Goal: Information Seeking & Learning: Learn about a topic

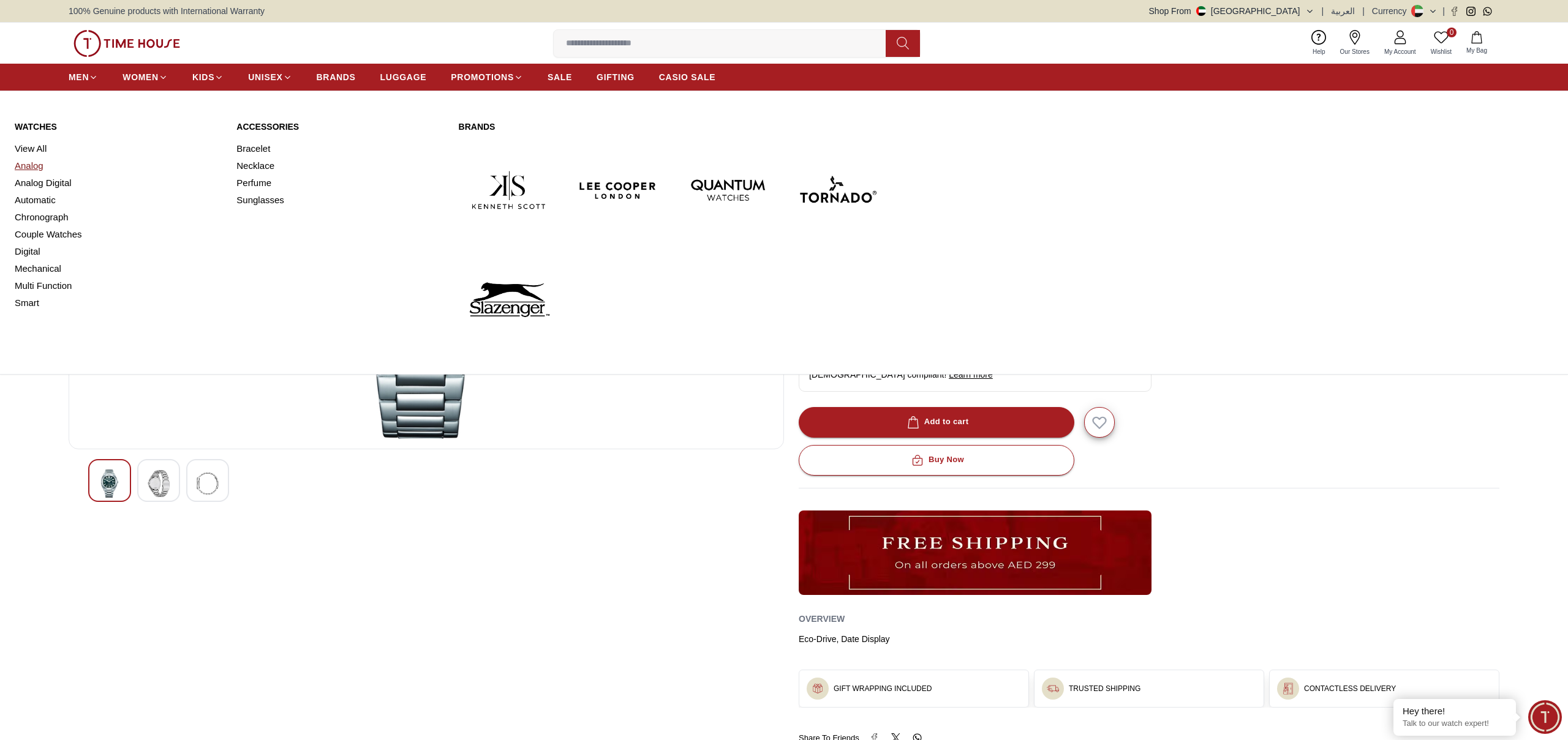
click at [33, 167] on link "Analog" at bounding box center [118, 166] width 207 height 17
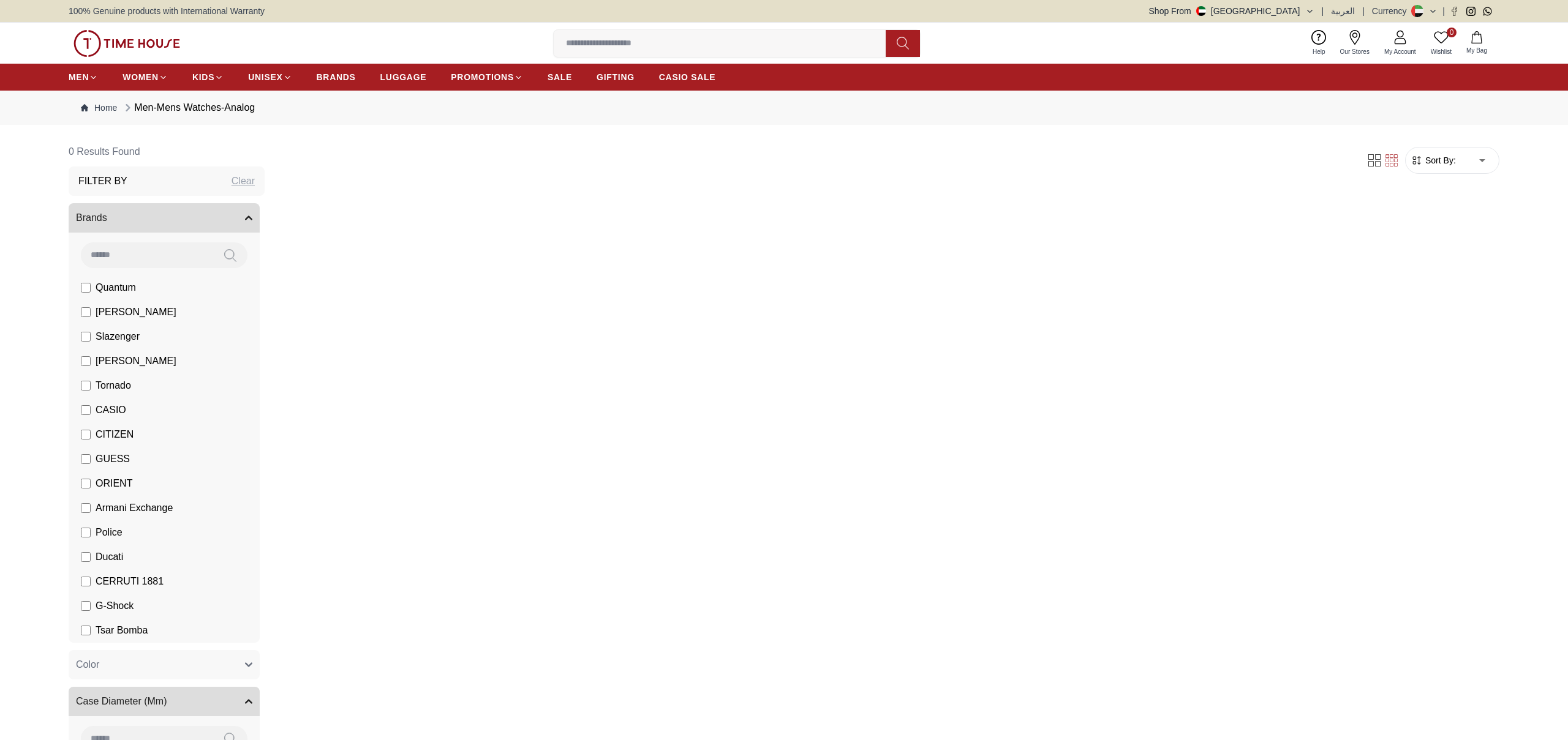
scroll to position [806, 0]
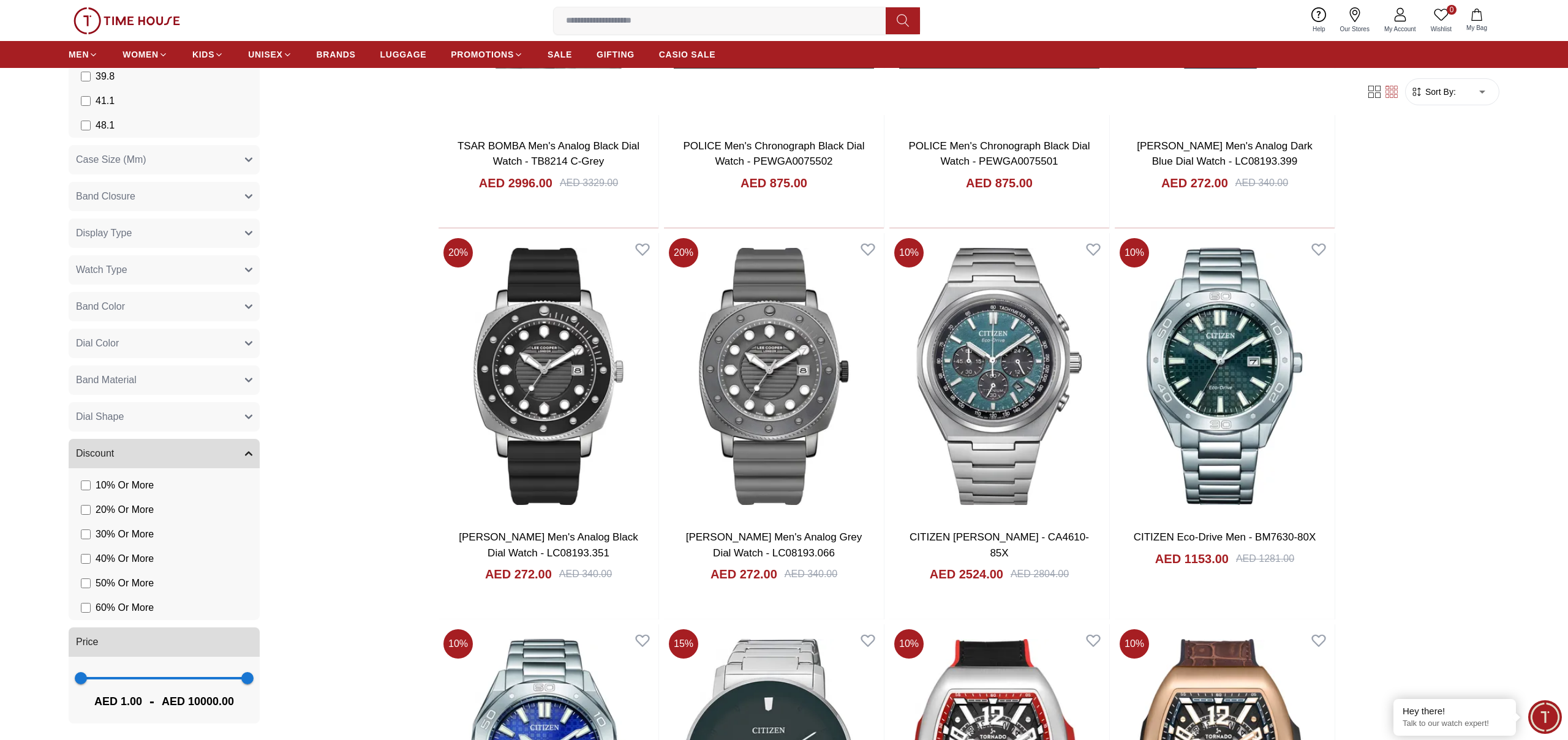
scroll to position [382, 0]
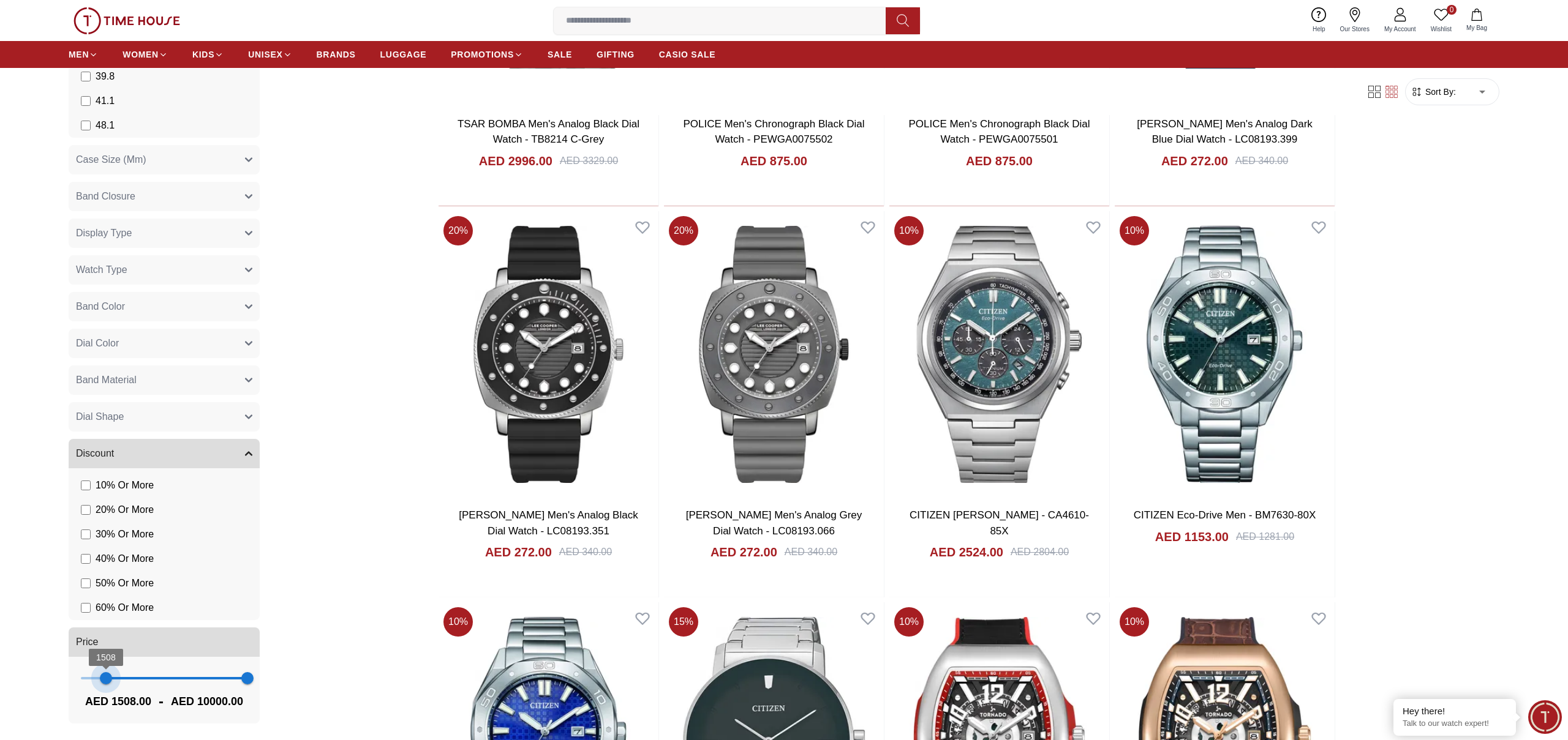
type input "****"
drag, startPoint x: 79, startPoint y: 676, endPoint x: 107, endPoint y: 677, distance: 28.0
click at [107, 677] on span "1508" at bounding box center [106, 679] width 13 height 13
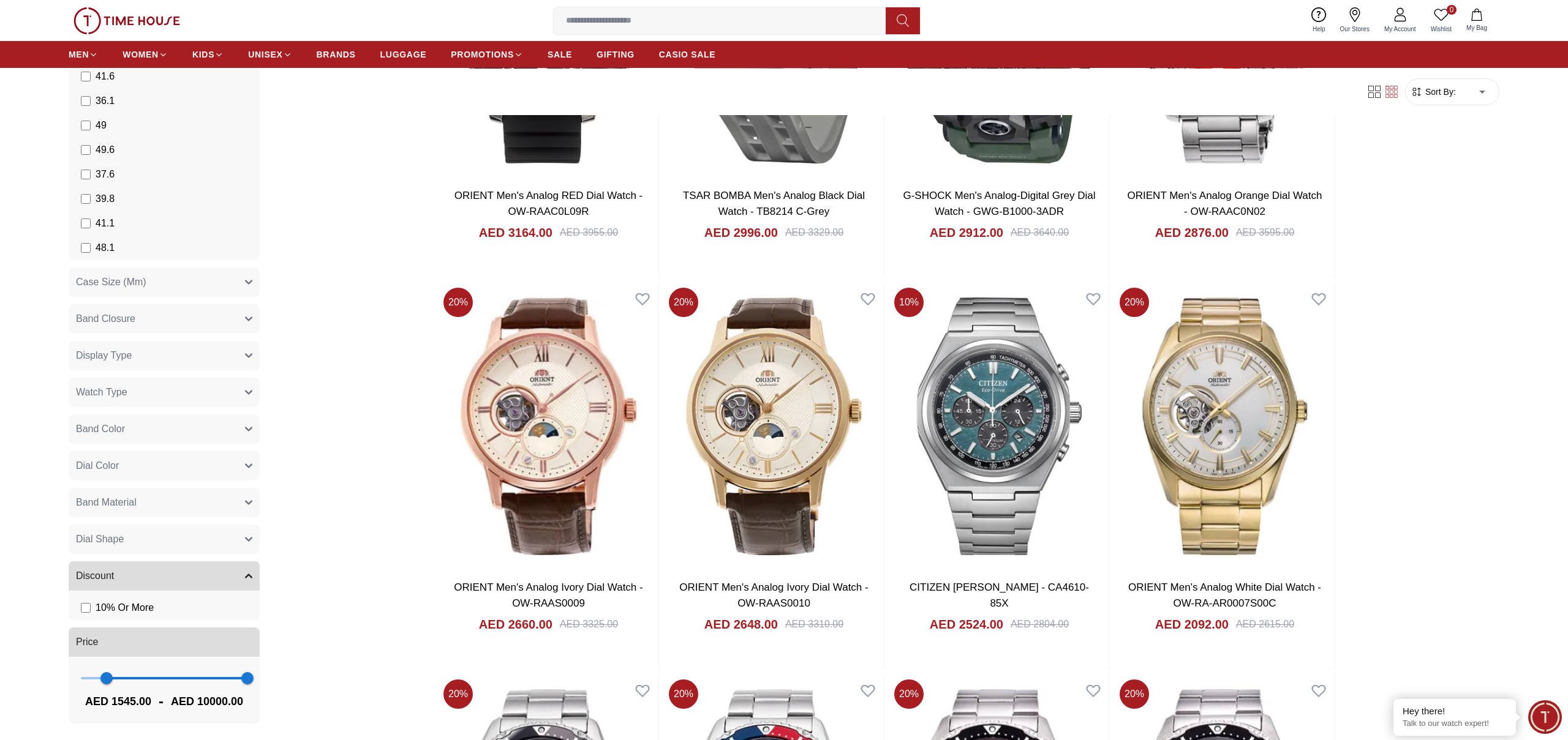
scroll to position [775, 0]
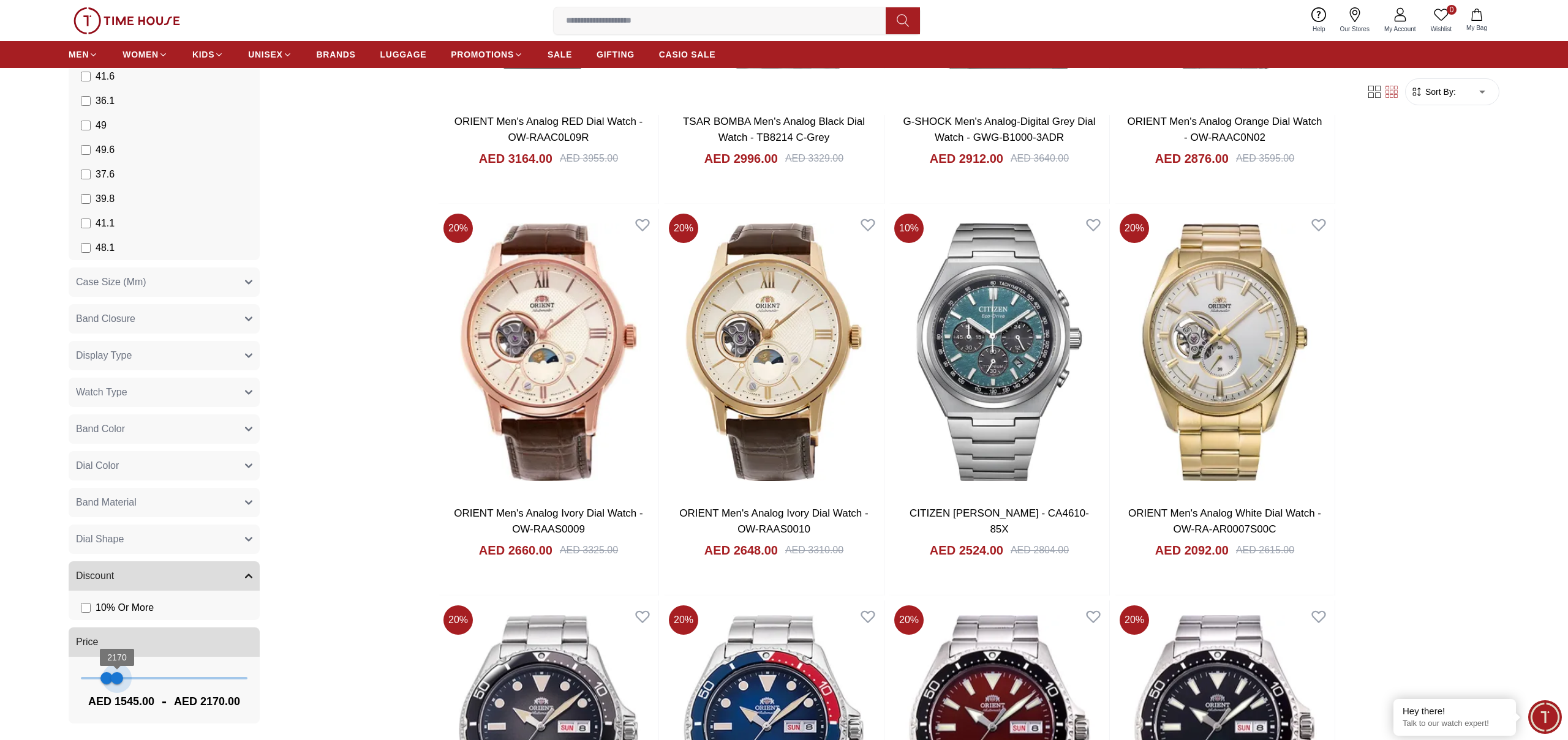
drag, startPoint x: 245, startPoint y: 676, endPoint x: 118, endPoint y: 679, distance: 127.0
click at [118, 680] on span "2170" at bounding box center [117, 679] width 13 height 13
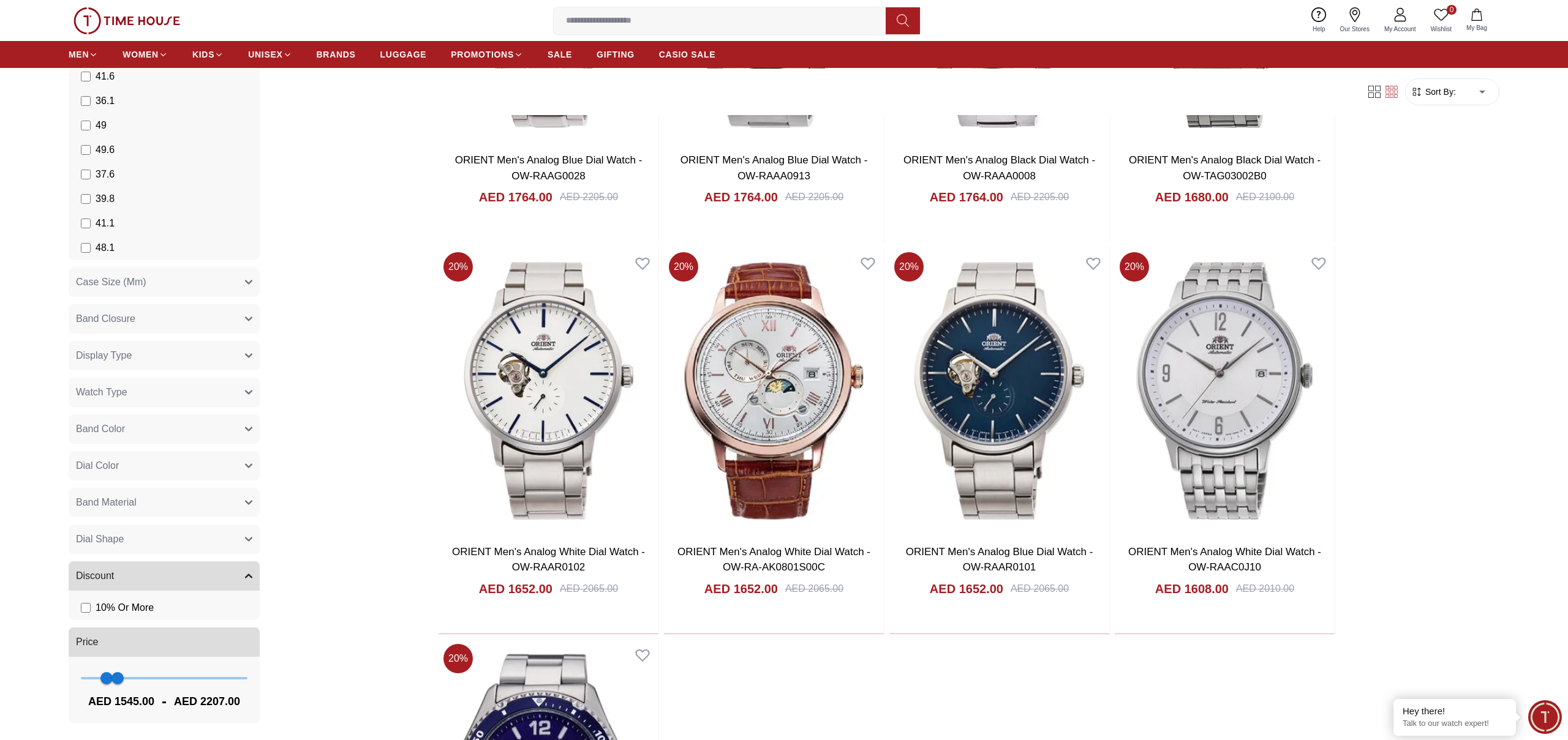
scroll to position [1397, 0]
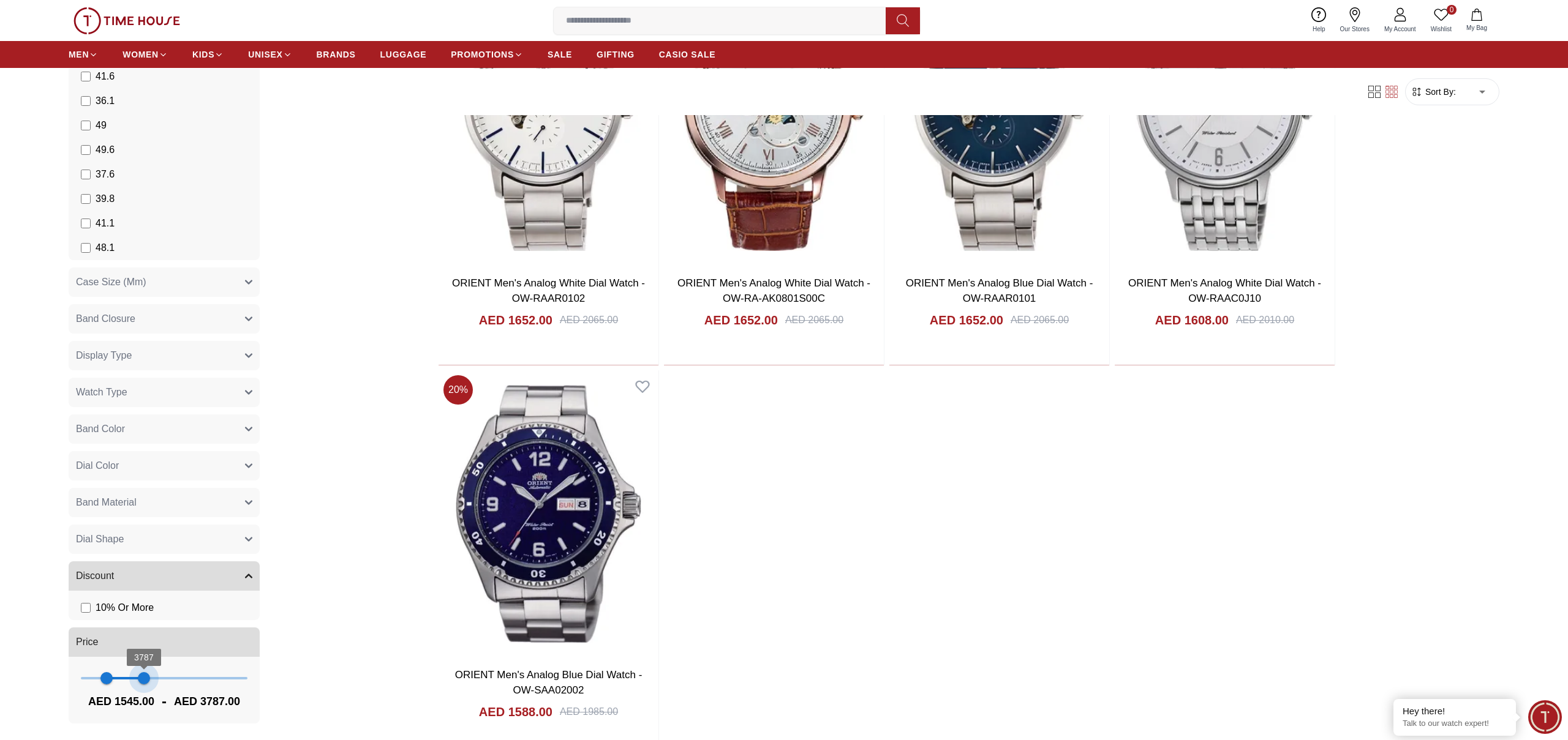
type input "****"
drag, startPoint x: 118, startPoint y: 678, endPoint x: 144, endPoint y: 678, distance: 26.0
click at [144, 678] on span "3787" at bounding box center [144, 679] width 13 height 13
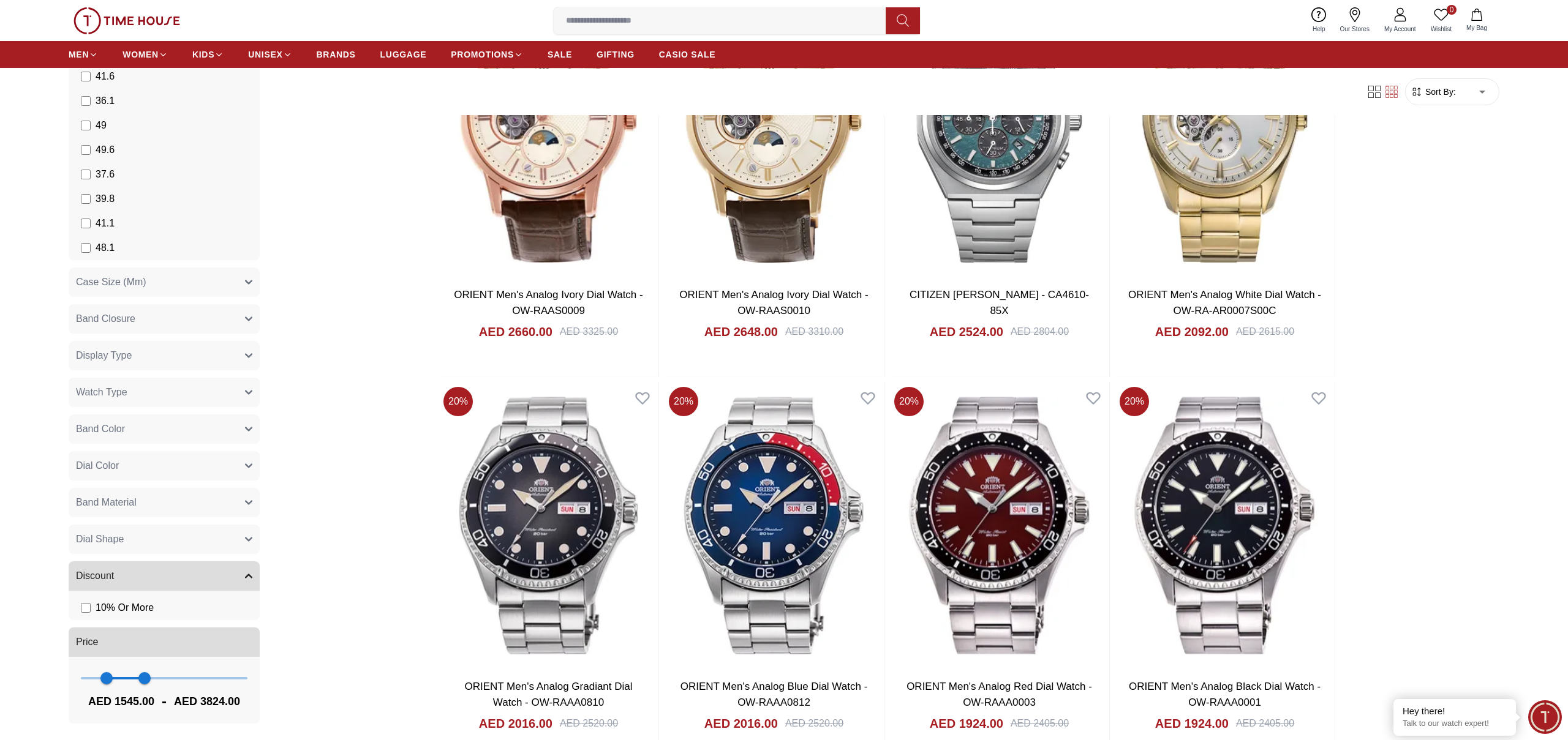
scroll to position [620, 0]
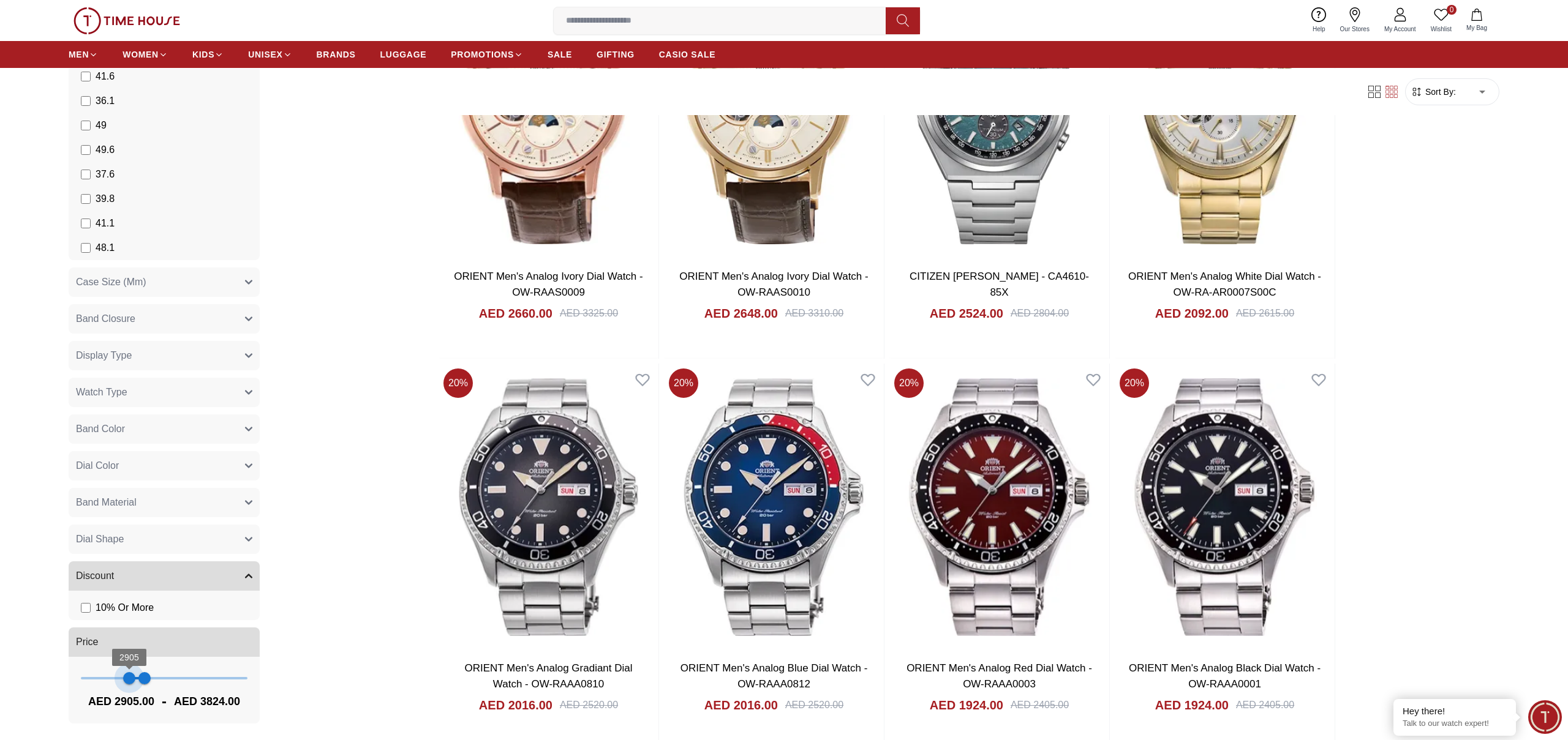
type input "****"
drag, startPoint x: 117, startPoint y: 677, endPoint x: 133, endPoint y: 677, distance: 16.0
click at [133, 677] on span "3162" at bounding box center [134, 679] width 13 height 13
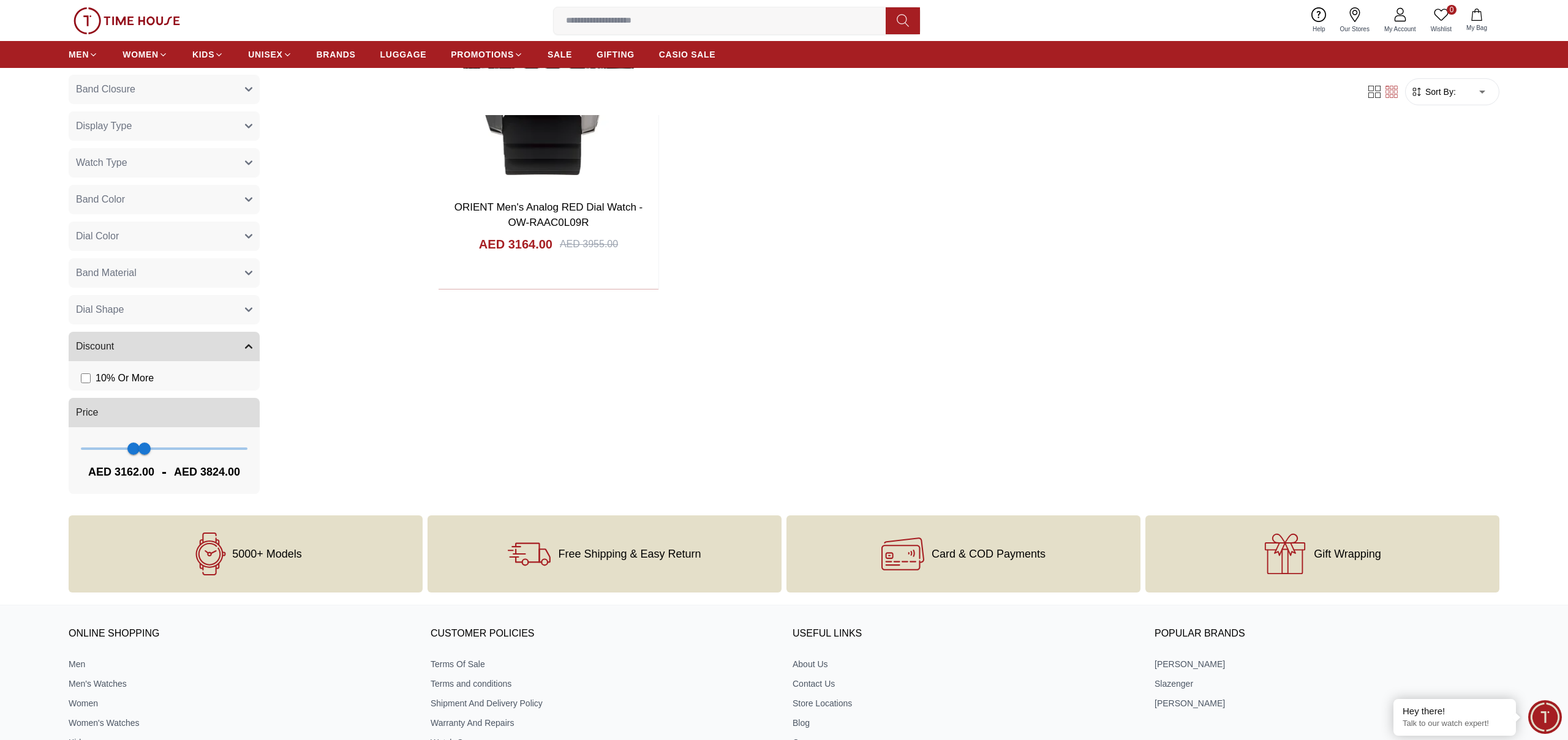
scroll to position [310, 0]
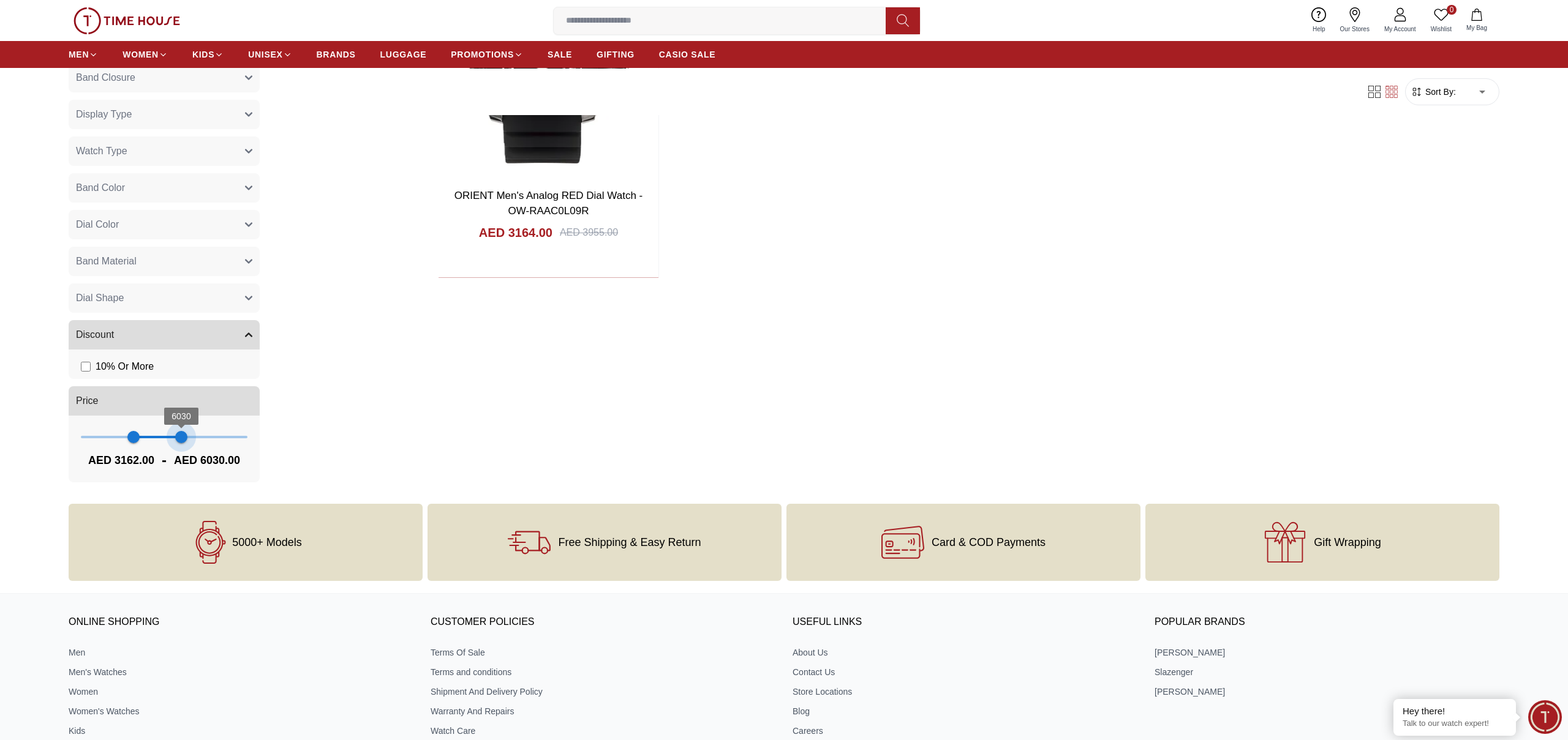
type input "****"
drag, startPoint x: 148, startPoint y: 436, endPoint x: 183, endPoint y: 437, distance: 35.0
click at [183, 437] on span "6103" at bounding box center [183, 437] width 13 height 13
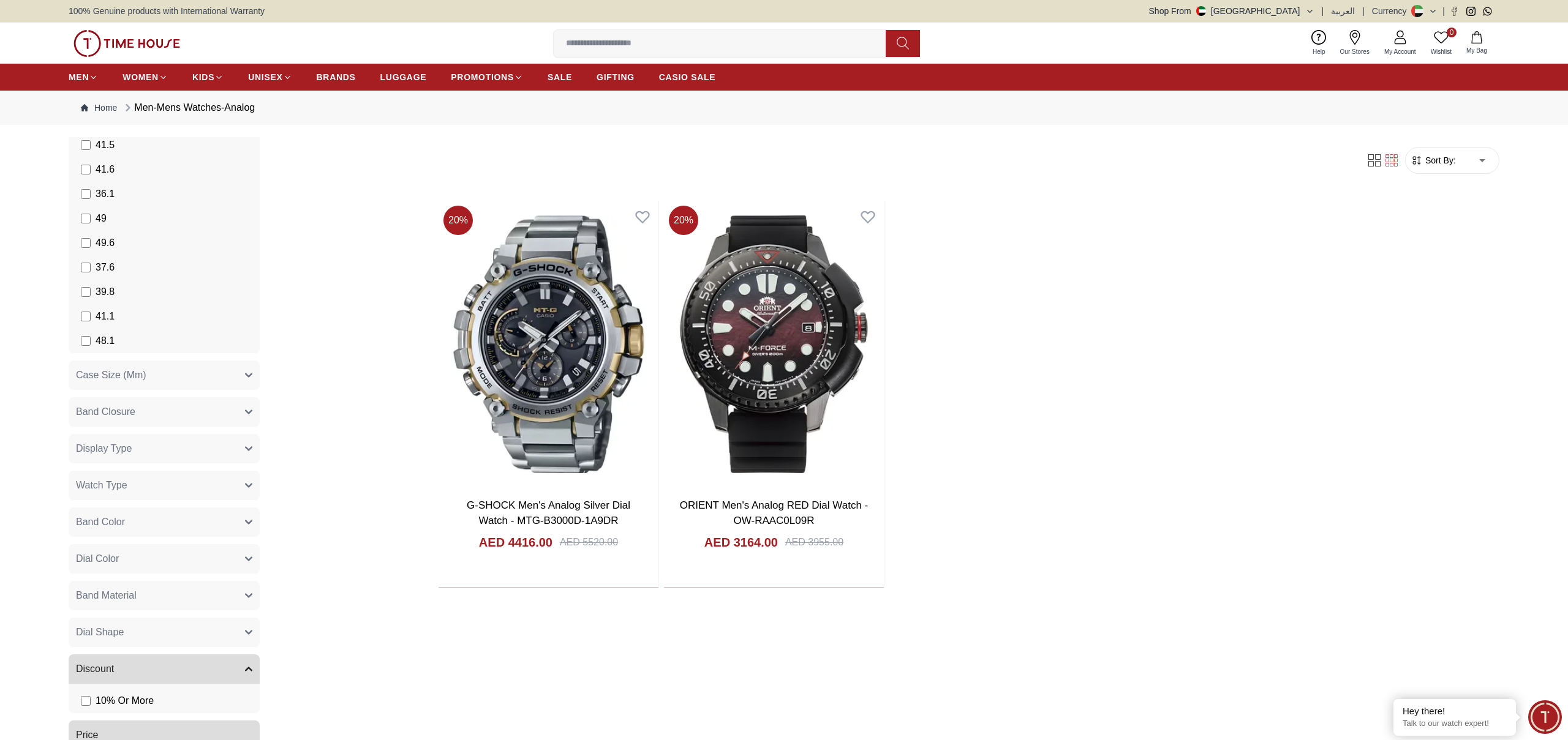
scroll to position [944, 0]
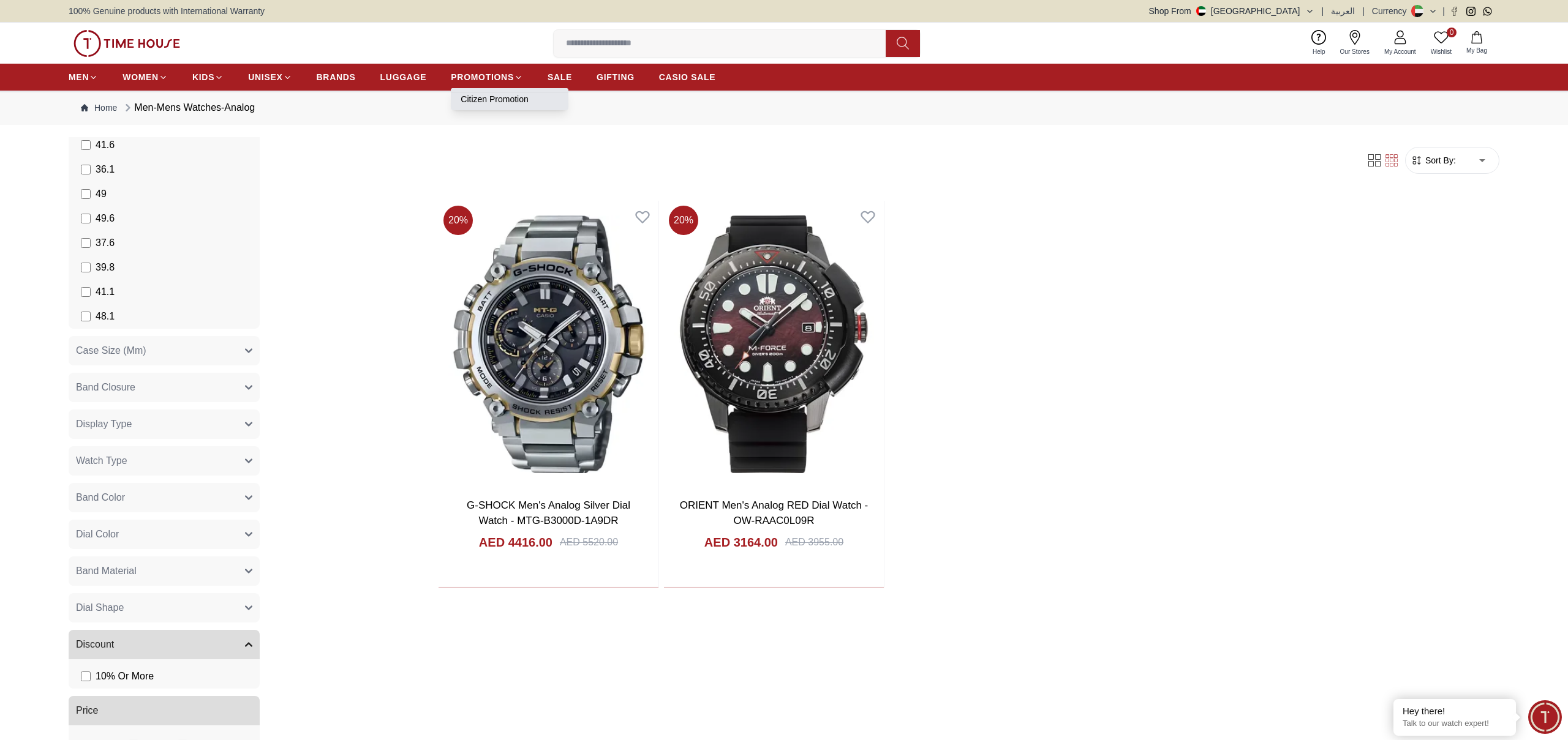
click at [484, 100] on link "Citizen Promotion" at bounding box center [509, 99] width 98 height 13
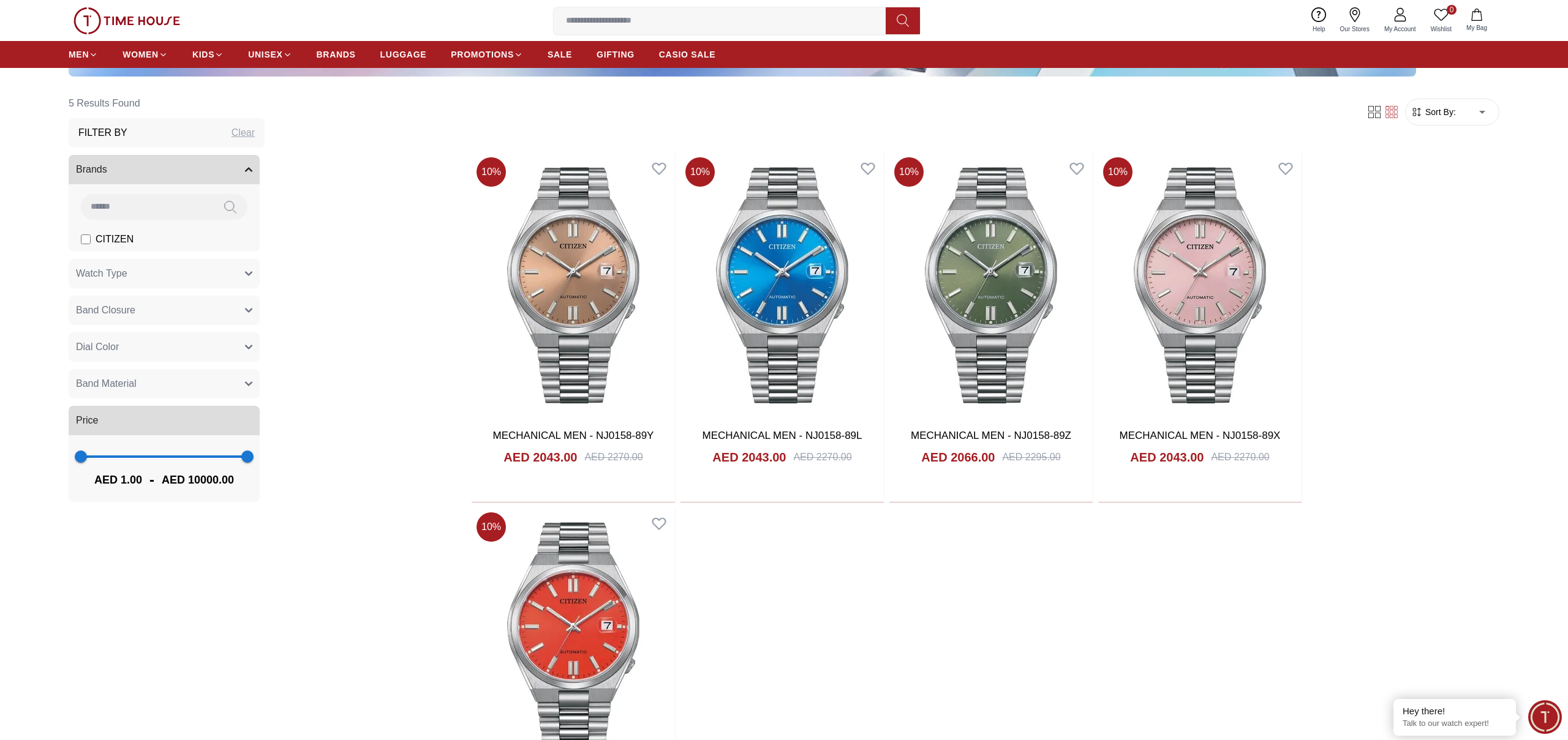
scroll to position [525, 0]
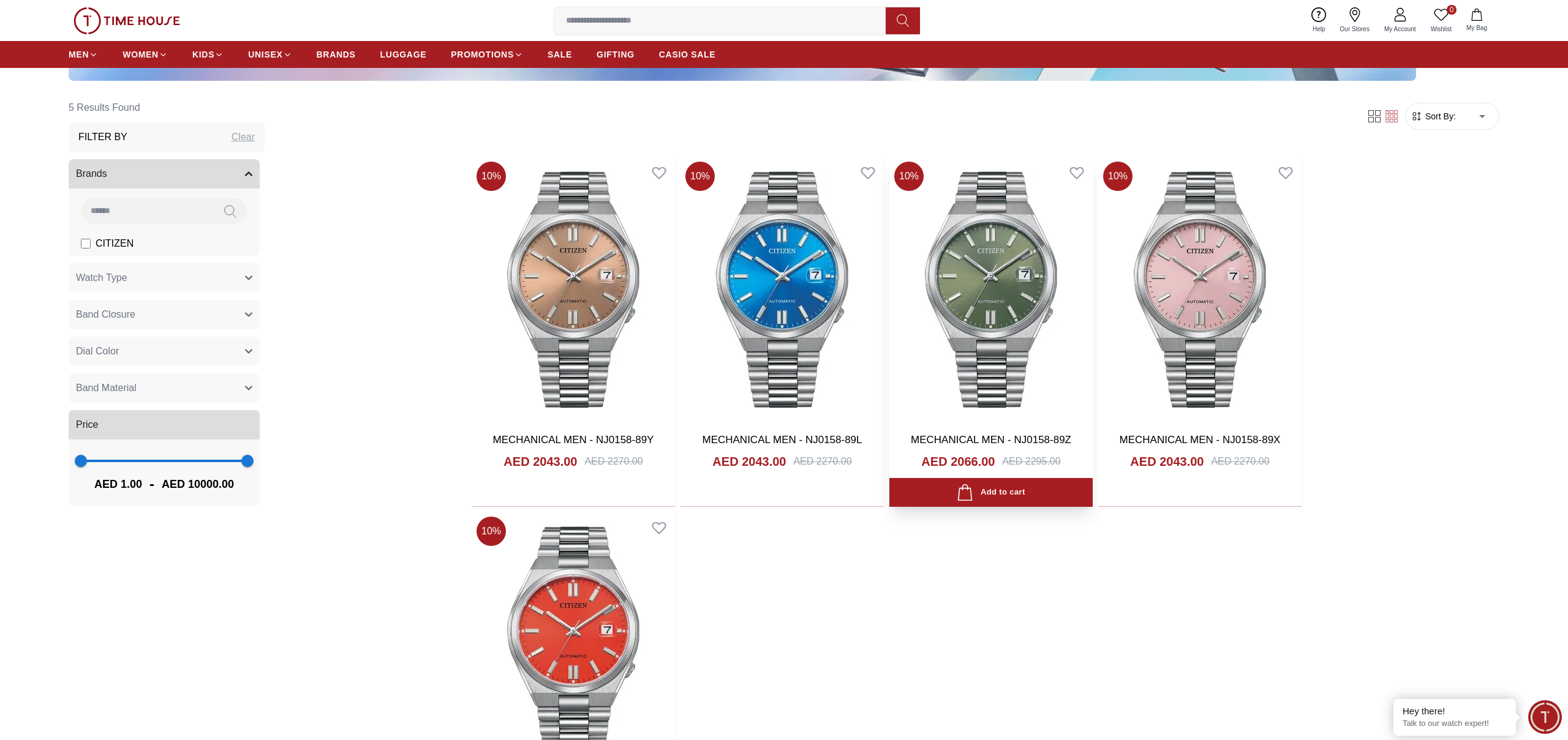
click at [1021, 335] on img at bounding box center [990, 289] width 203 height 266
